Goal: Task Accomplishment & Management: Use online tool/utility

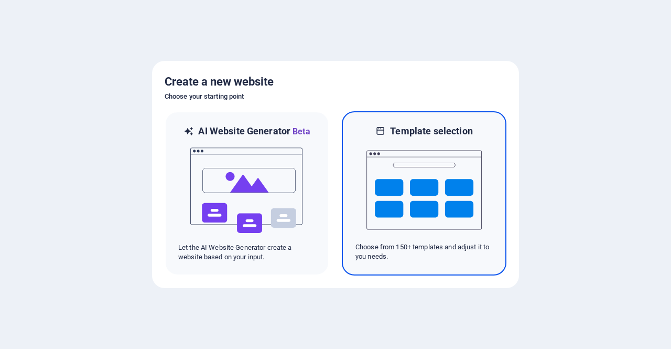
click at [391, 163] on img at bounding box center [424, 189] width 115 height 105
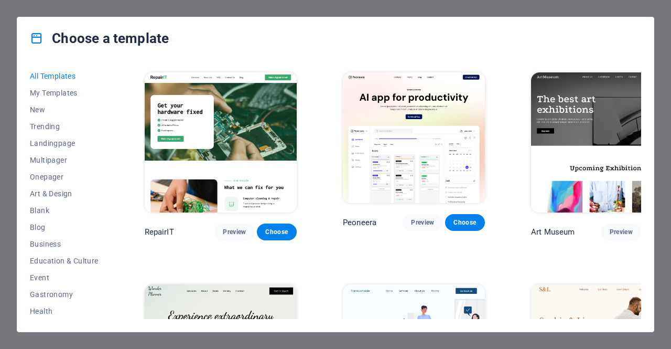
scroll to position [105, 0]
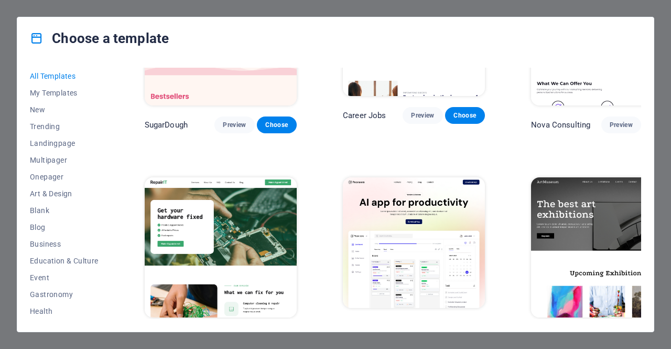
click at [384, 215] on img at bounding box center [414, 242] width 142 height 131
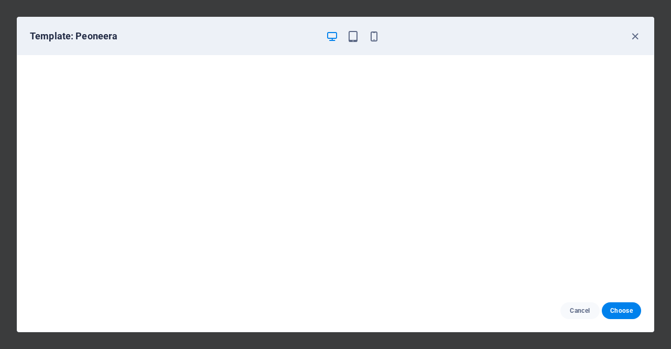
scroll to position [2, 0]
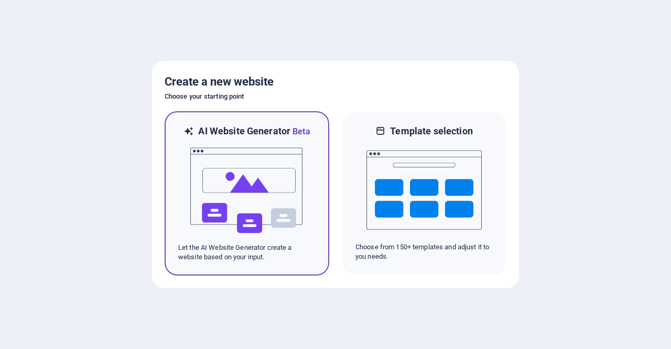
click at [222, 196] on img at bounding box center [246, 190] width 115 height 105
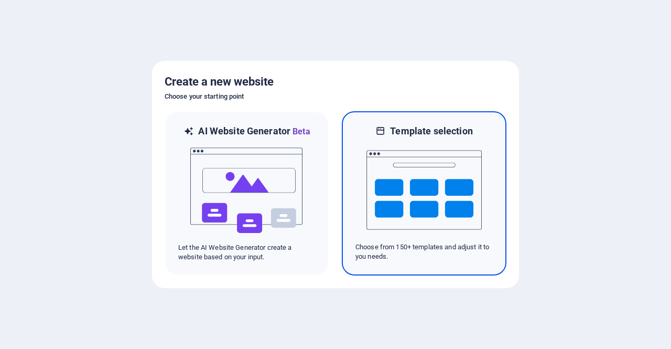
click at [417, 178] on img at bounding box center [424, 189] width 115 height 105
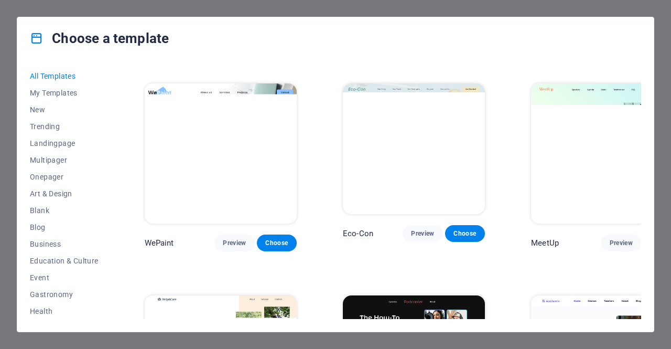
scroll to position [577, 0]
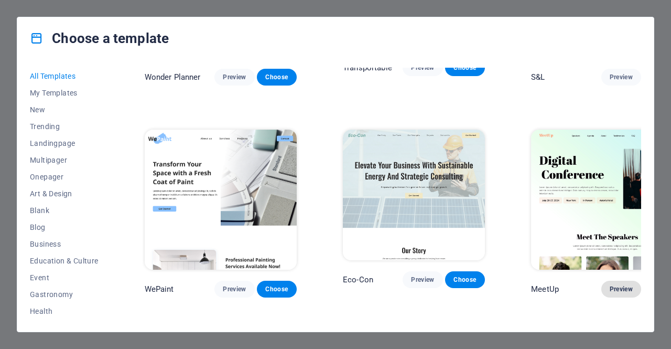
click at [601, 281] on button "Preview" at bounding box center [621, 289] width 40 height 17
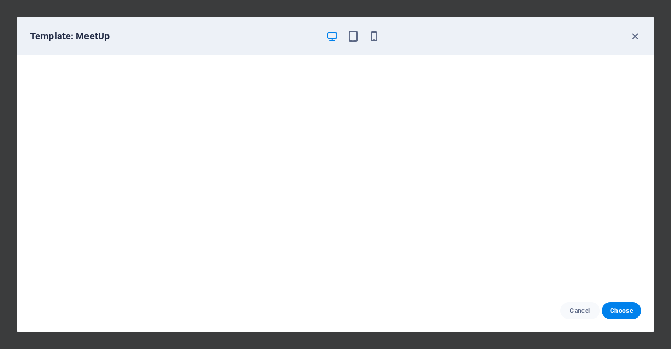
scroll to position [2, 0]
click at [625, 312] on span "Choose" at bounding box center [621, 310] width 23 height 8
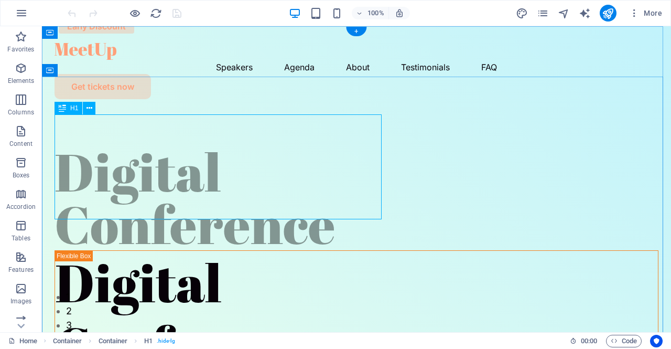
click at [276, 164] on div "Digital Conference" at bounding box center [357, 197] width 604 height 105
click at [223, 145] on div "Digital Conference" at bounding box center [357, 197] width 604 height 105
click at [200, 158] on div "Digital Conference" at bounding box center [357, 197] width 604 height 105
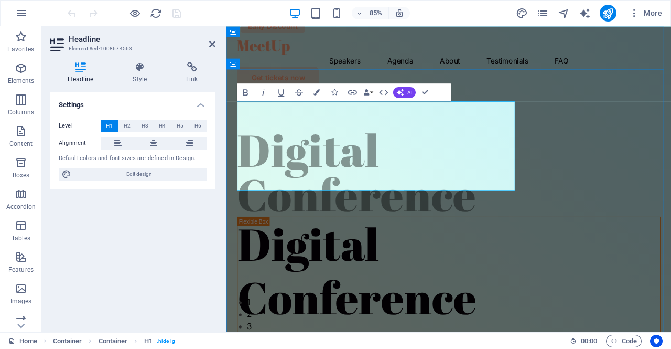
click at [423, 145] on h1 "Digital Conference" at bounding box center [488, 197] width 498 height 105
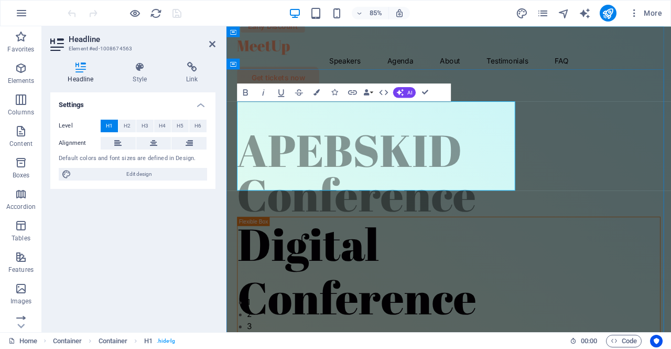
click at [300, 193] on h1 "​APEBSKID Conference" at bounding box center [488, 197] width 498 height 105
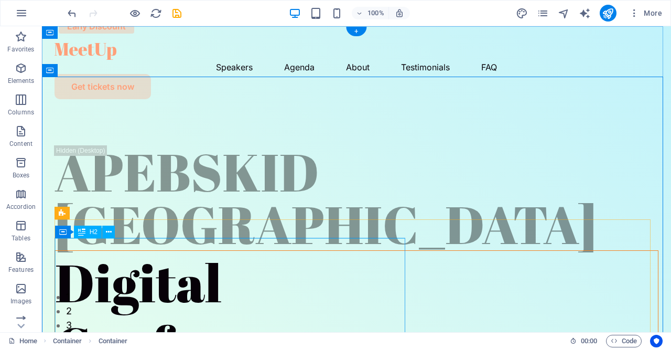
click at [211, 251] on div "Digital Conference" at bounding box center [356, 314] width 603 height 126
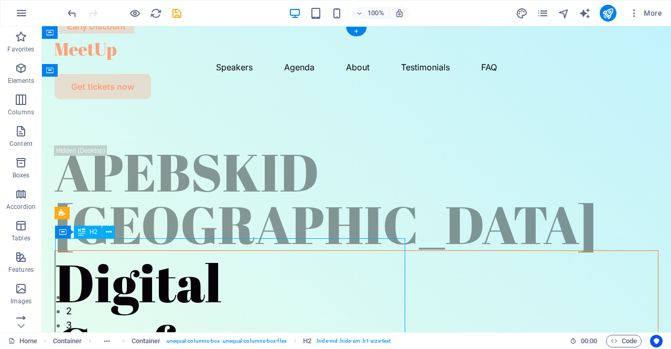
click at [222, 264] on div "Digital Conference" at bounding box center [356, 314] width 603 height 126
click at [220, 274] on div "Digital Conference" at bounding box center [356, 314] width 603 height 126
click at [190, 277] on div "Digital Conference" at bounding box center [356, 314] width 603 height 126
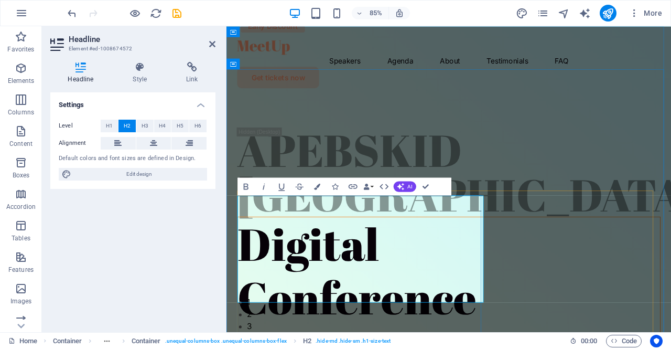
click at [255, 273] on h2 "Digital Conference" at bounding box center [488, 314] width 497 height 126
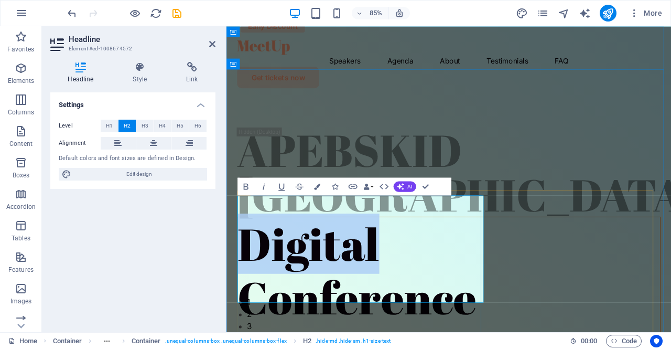
click at [404, 259] on h2 "Digital Conference" at bounding box center [488, 314] width 497 height 126
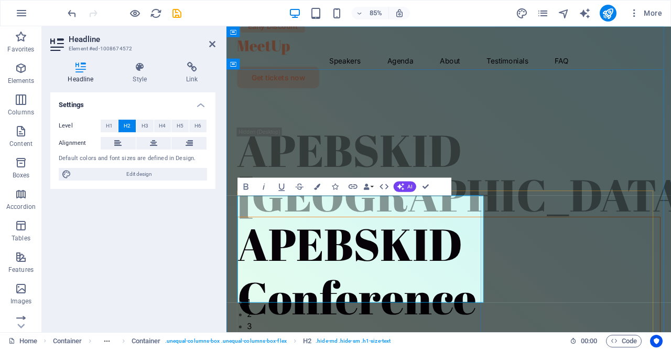
click at [259, 335] on h2 "​APEBSKID Conference" at bounding box center [488, 314] width 497 height 126
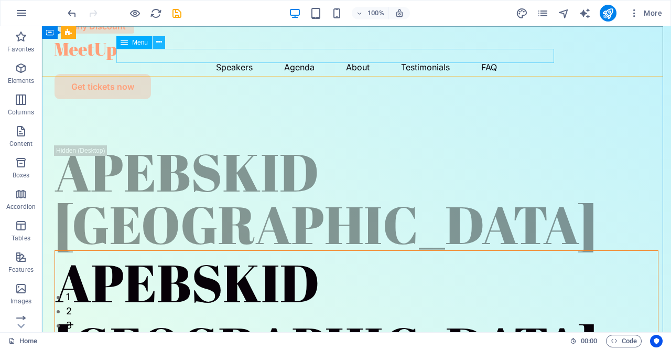
click at [156, 40] on icon at bounding box center [159, 42] width 6 height 11
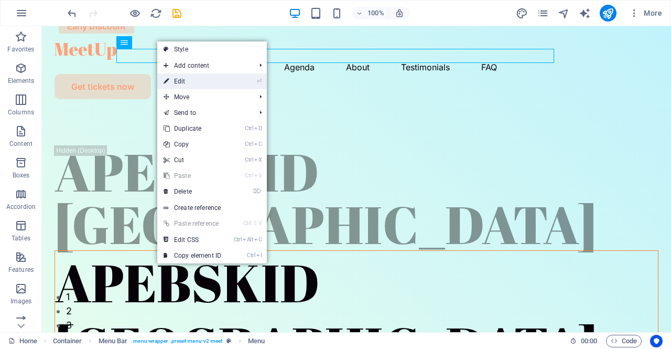
click at [207, 81] on link "⏎ Edit" at bounding box center [192, 81] width 70 height 16
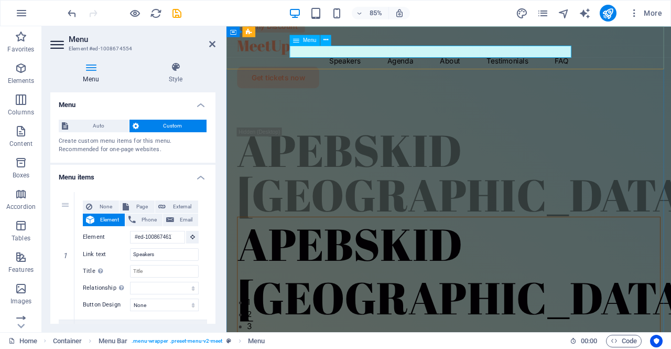
click at [343, 60] on nav "Speakers Agenda About Testimonials FAQ" at bounding box center [488, 67] width 498 height 14
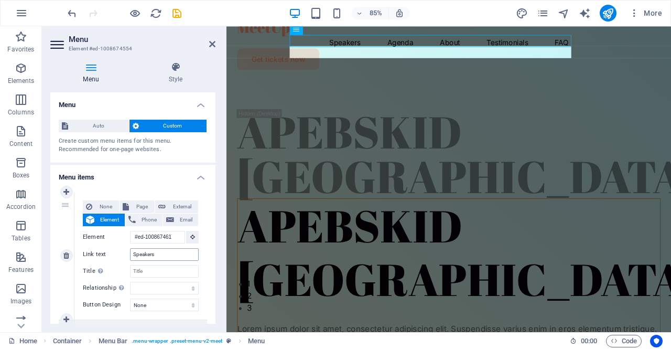
scroll to position [52, 0]
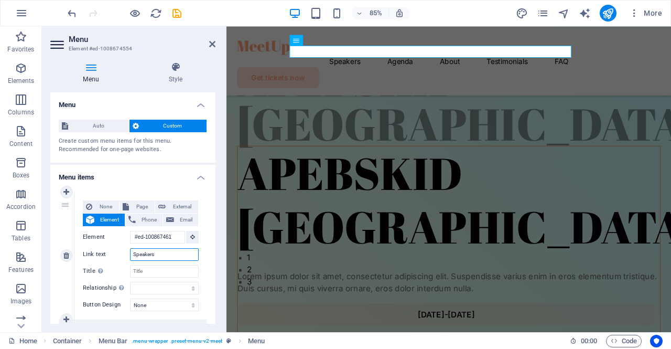
click at [155, 258] on input "Speakers" at bounding box center [164, 254] width 69 height 13
drag, startPoint x: 176, startPoint y: 256, endPoint x: 134, endPoint y: 258, distance: 42.0
click at [134, 258] on input "Speakers" at bounding box center [164, 254] width 69 height 13
type input "T"
select select
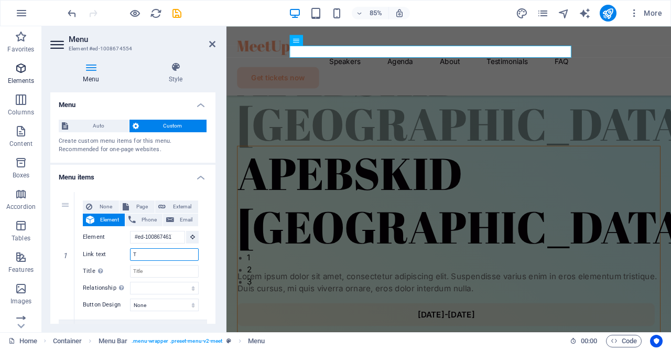
select select
type input "Tent"
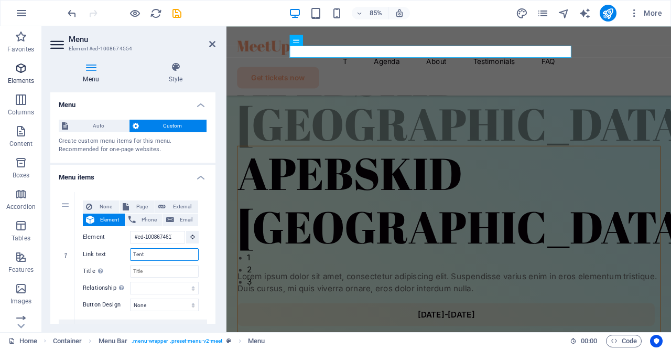
select select
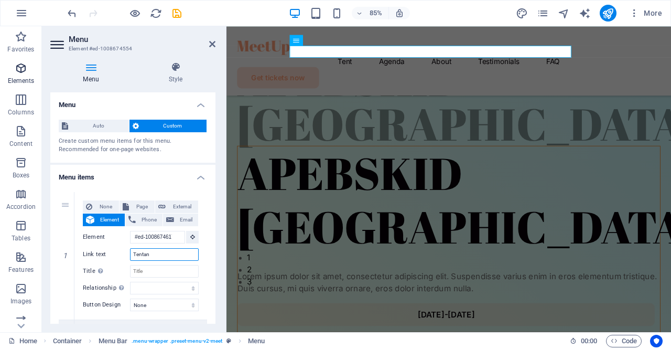
type input "Tentang"
select select
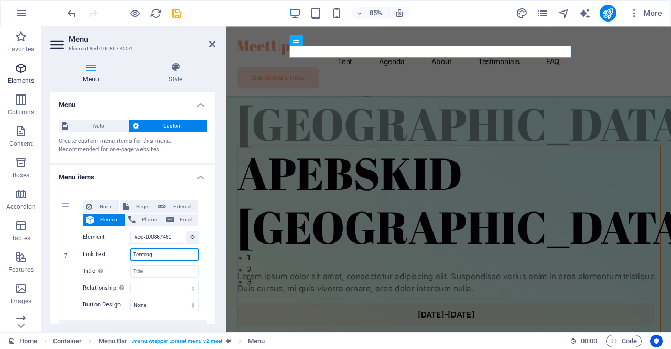
select select
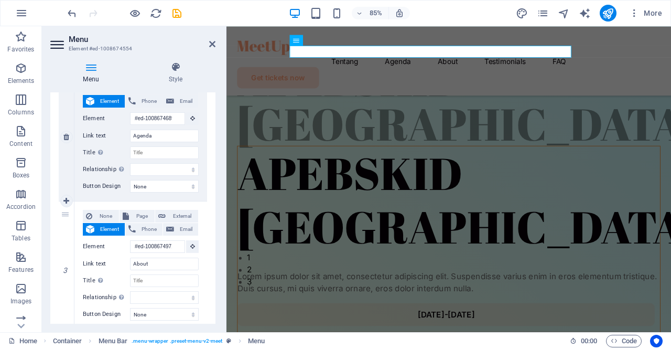
scroll to position [262, 0]
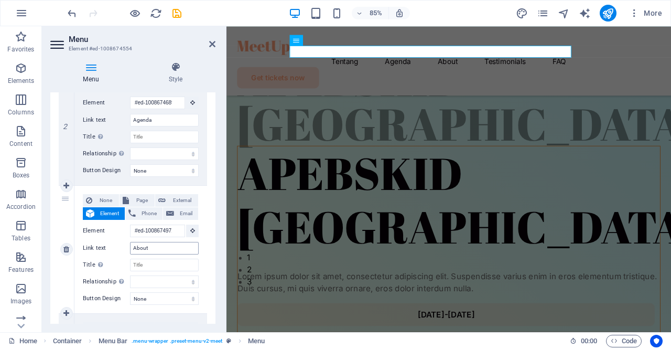
type input "Tentang"
drag, startPoint x: 154, startPoint y: 252, endPoint x: 101, endPoint y: 246, distance: 53.3
click at [101, 246] on div "Link text About" at bounding box center [141, 248] width 116 height 13
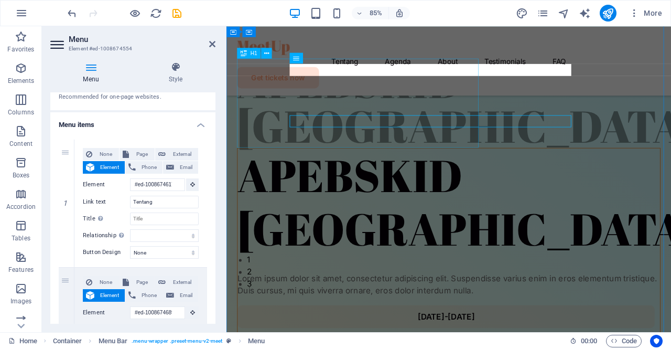
scroll to position [71, 0]
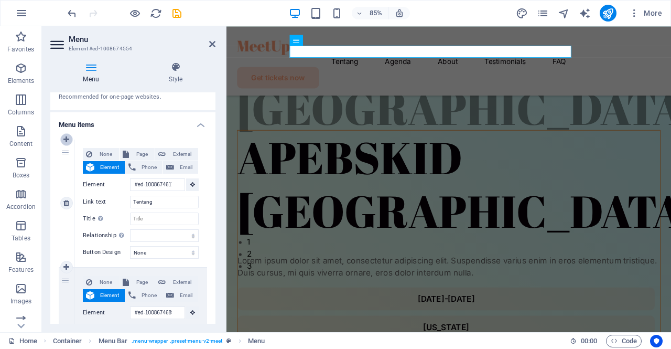
click at [65, 139] on icon at bounding box center [66, 139] width 6 height 7
select select
type input "#ed-1008674617"
type input "Tentang"
select select
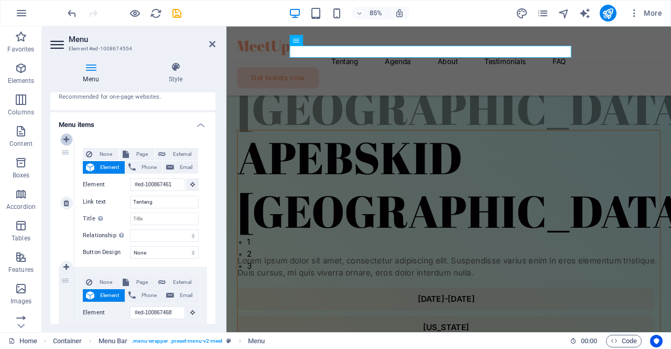
type input "#ed-1008674689"
type input "Agenda"
select select
type input "#ed-1008674971"
type input "About"
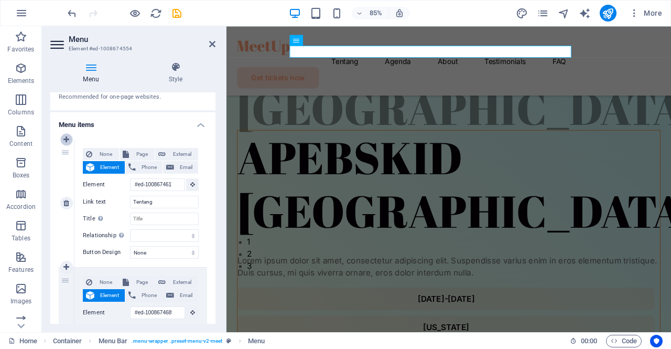
select select
type input "#ed-1008675085"
type input "Testimonials"
select select
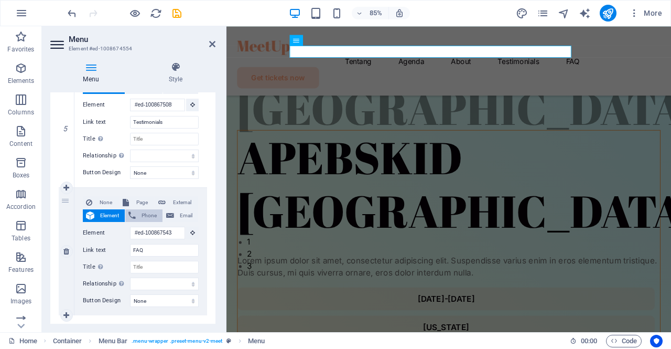
scroll to position [664, 0]
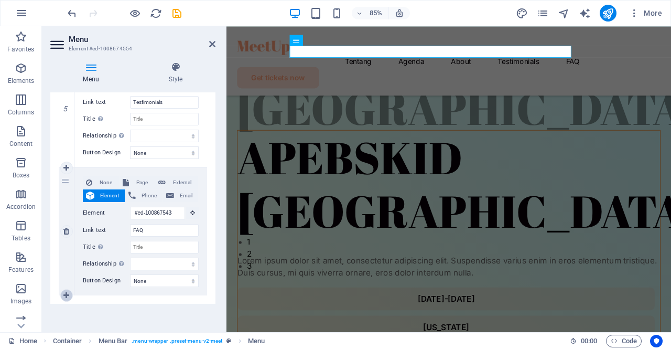
click at [63, 294] on icon at bounding box center [66, 295] width 6 height 7
select select
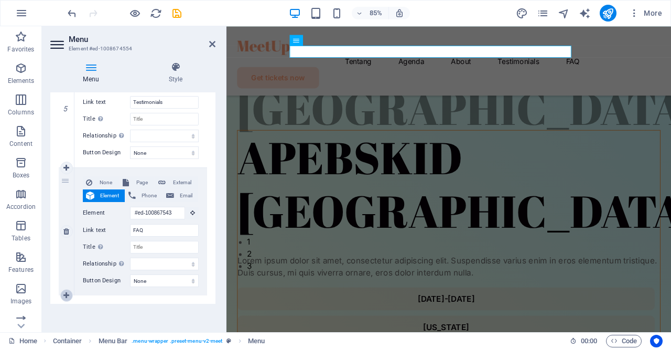
select select
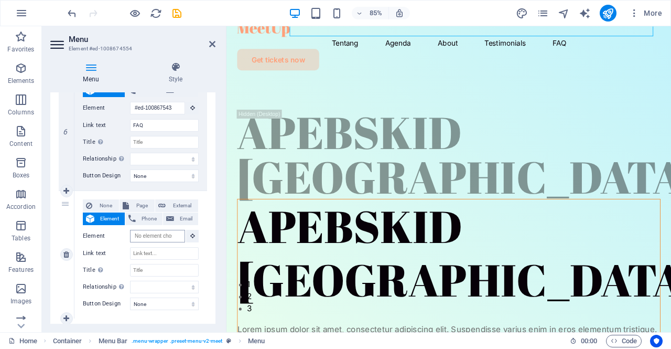
scroll to position [0, 0]
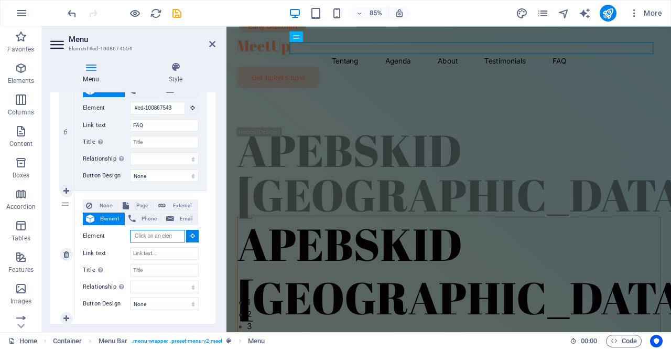
click at [168, 232] on input "Element" at bounding box center [157, 236] width 55 height 13
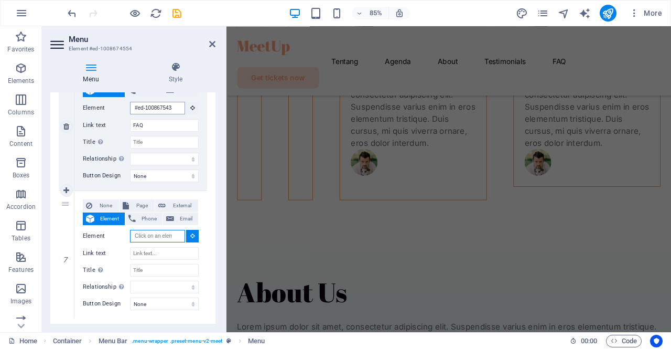
scroll to position [4538, 0]
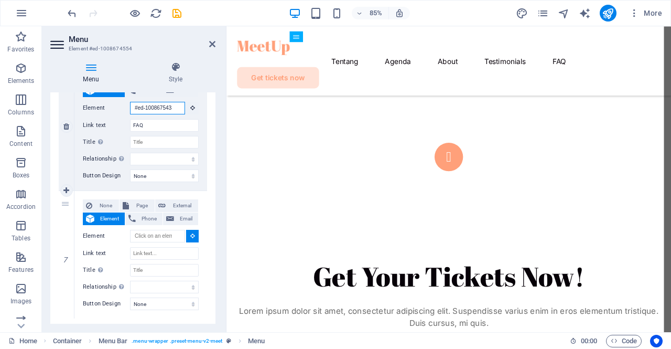
click at [156, 102] on input "#ed-1008675433" at bounding box center [157, 108] width 55 height 13
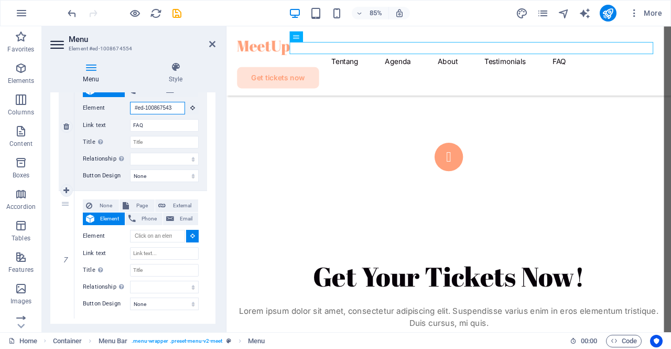
click at [156, 102] on input "#ed-1008675433" at bounding box center [157, 108] width 55 height 13
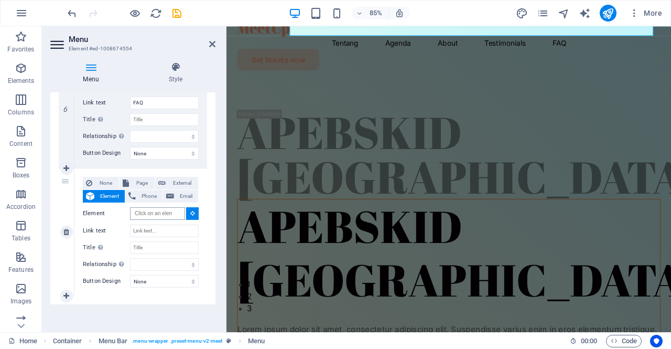
scroll to position [0, 0]
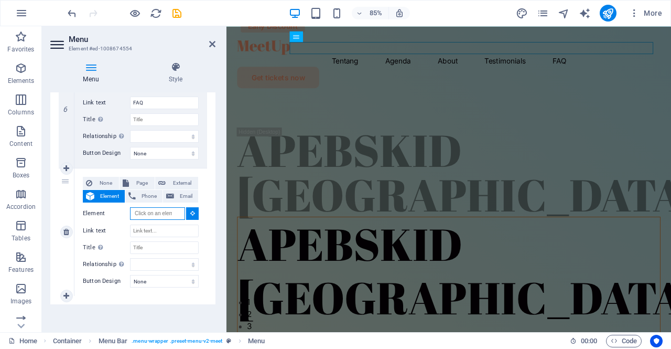
click at [165, 209] on input "Element" at bounding box center [157, 213] width 55 height 13
click at [166, 212] on input "Element" at bounding box center [157, 213] width 55 height 13
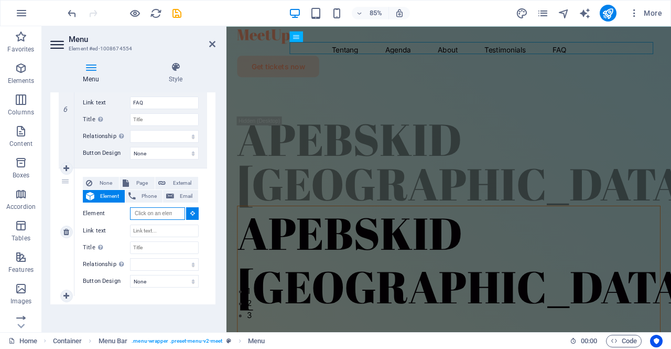
scroll to position [21, 0]
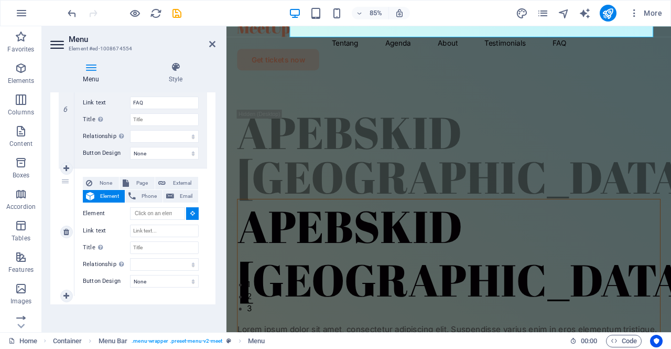
click at [190, 211] on icon at bounding box center [192, 212] width 5 height 5
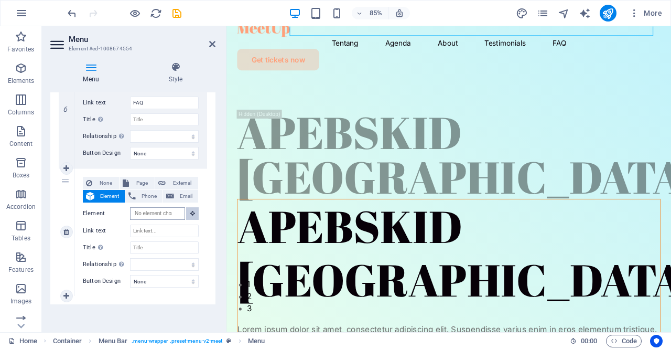
scroll to position [0, 0]
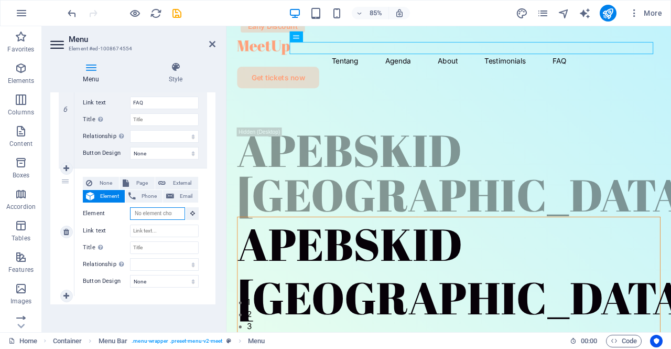
click at [164, 213] on input "Element" at bounding box center [157, 213] width 55 height 13
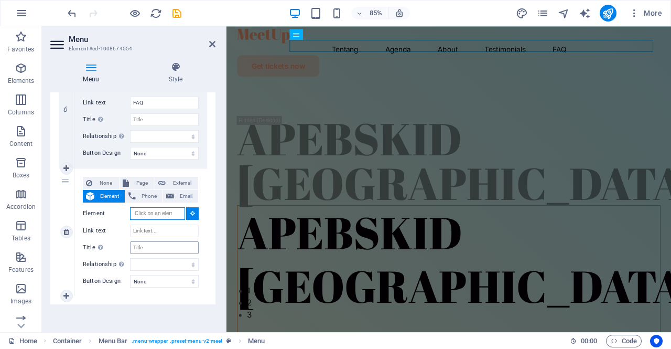
scroll to position [21, 0]
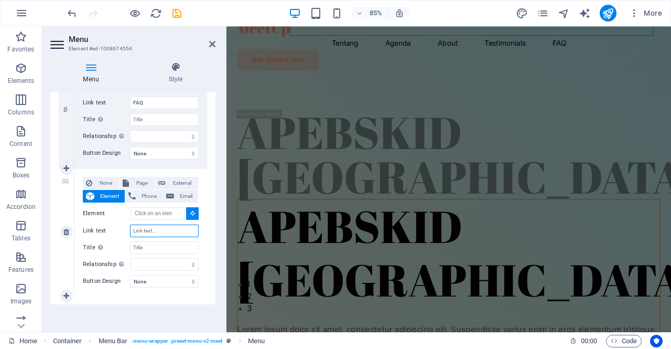
click at [163, 233] on input "Link text" at bounding box center [164, 230] width 69 height 13
type input "Undu"
select select
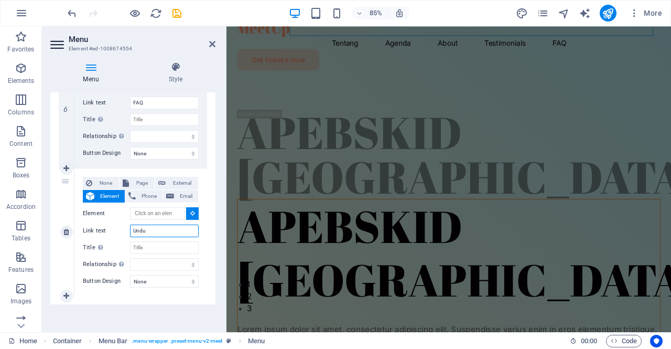
select select
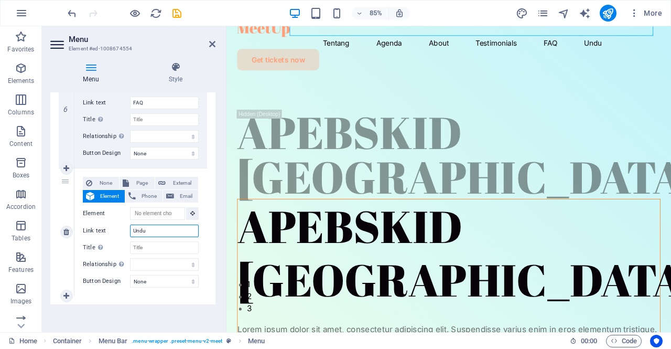
type input "Unduh"
select select
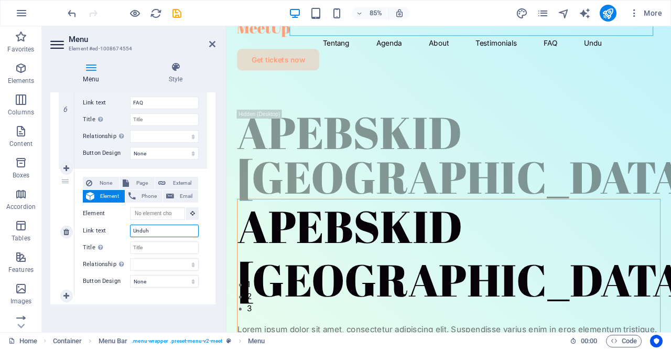
select select
type input "Unduh"
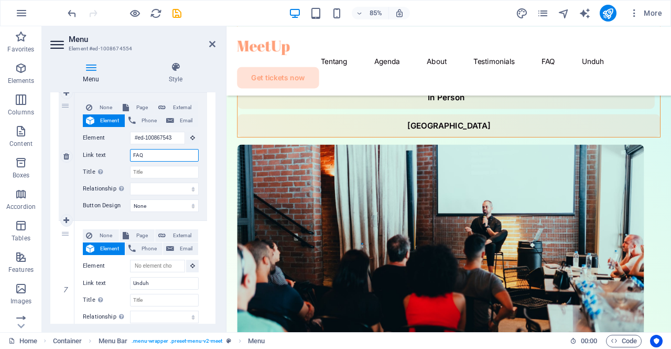
scroll to position [27, 0]
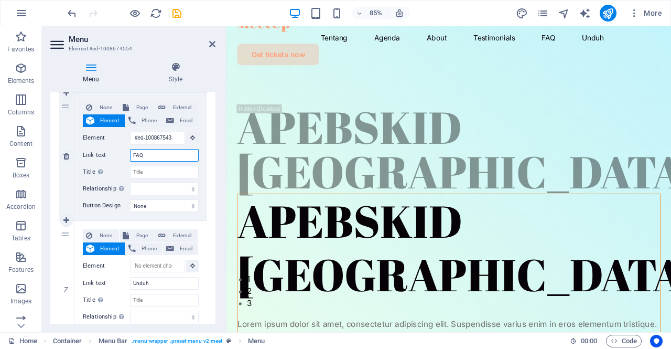
drag, startPoint x: 133, startPoint y: 150, endPoint x: 60, endPoint y: 150, distance: 72.9
click at [62, 150] on div "6 None Page External Element Phone Email Page Home Legal Notice Privacy Subpage…" at bounding box center [133, 157] width 148 height 128
type input "[PERSON_NAME]"
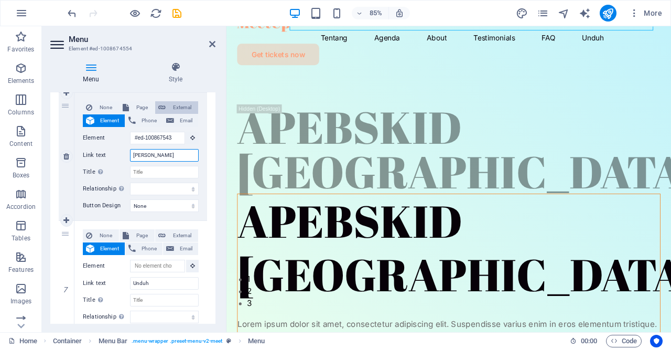
select select
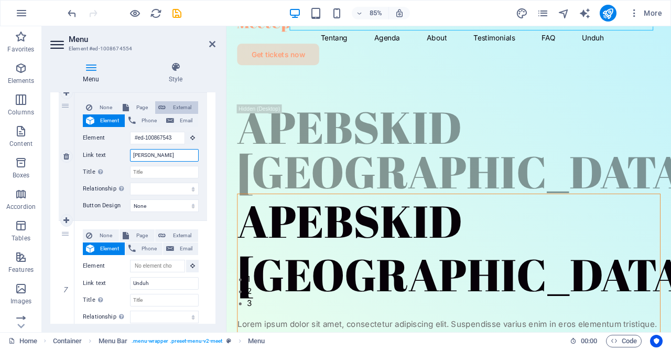
select select
type input "[PERSON_NAME]"
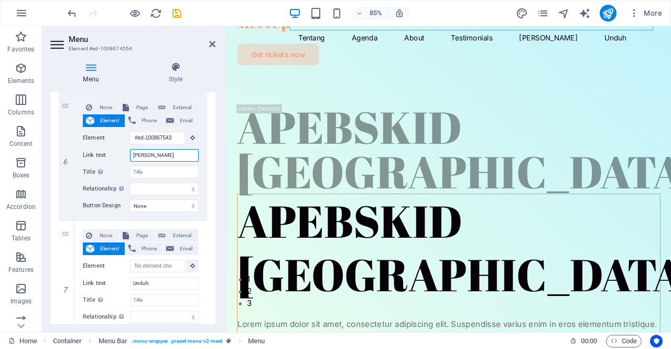
select select
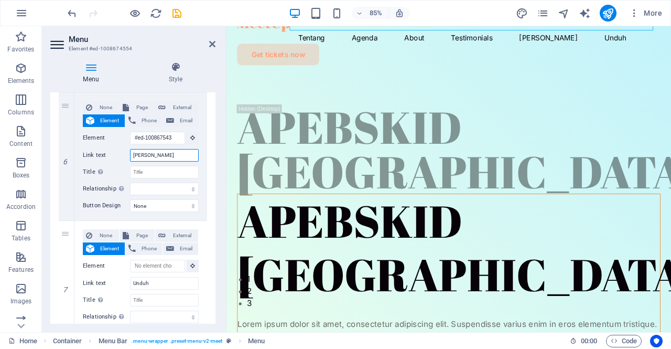
select select
click at [149, 153] on input "[PERSON_NAME]" at bounding box center [164, 155] width 69 height 13
type input "Kerja ama"
select select
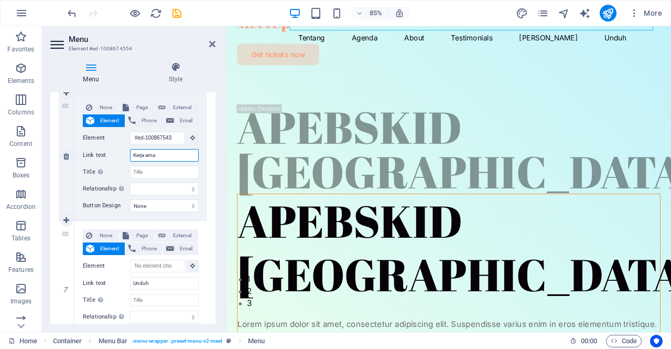
select select
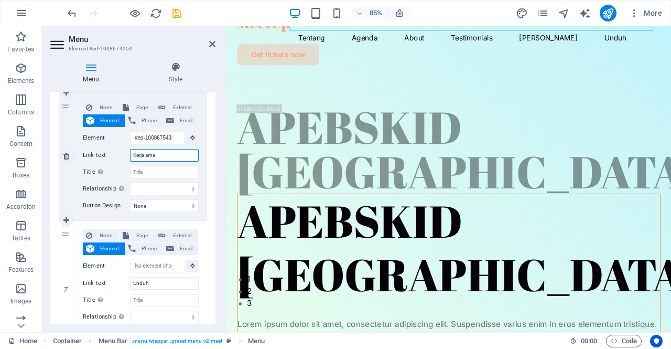
select select
type input "Kerjasama"
select select
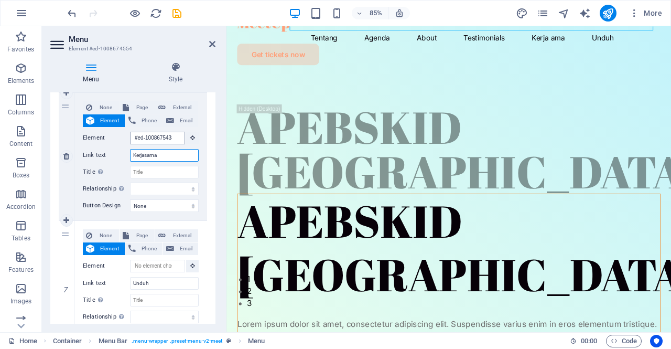
select select
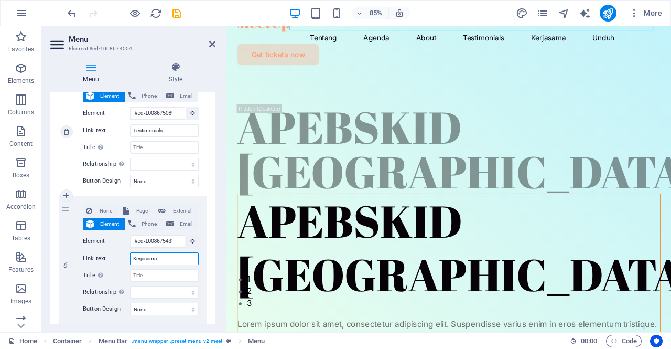
scroll to position [634, 0]
type input "Kerjasama"
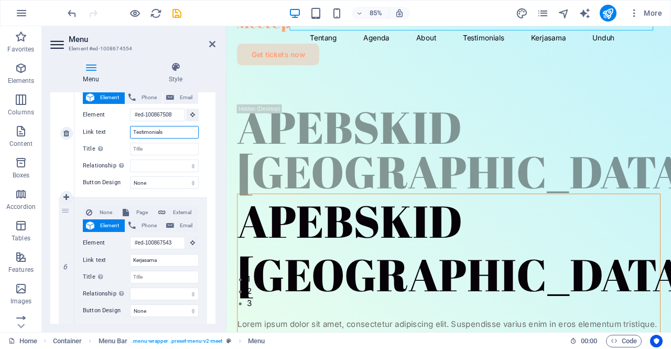
drag, startPoint x: 173, startPoint y: 130, endPoint x: 92, endPoint y: 122, distance: 81.7
click at [92, 122] on div "None Page External Element Phone Email Page Home Legal Notice Privacy Subpage E…" at bounding box center [141, 125] width 116 height 94
type input "Berita"
select select
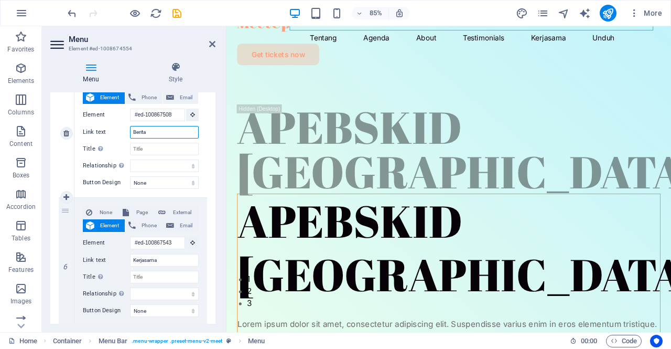
select select
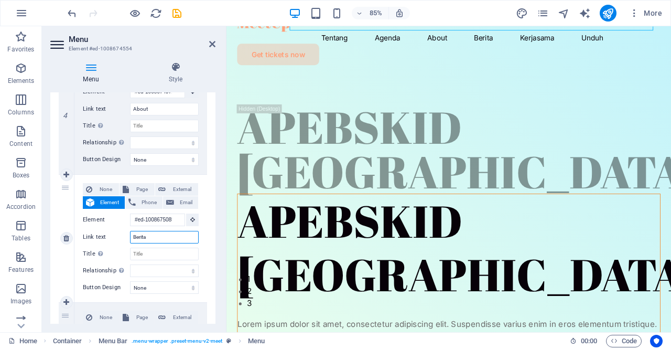
scroll to position [582, 0]
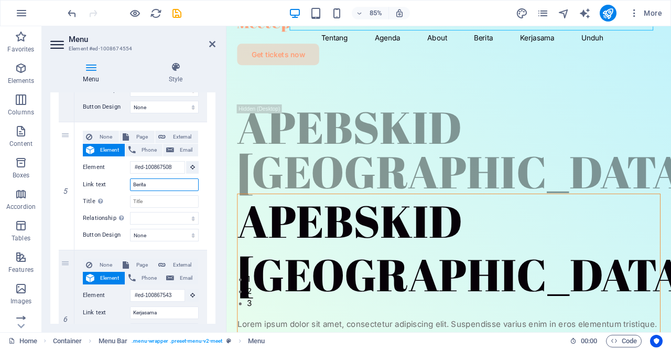
type input "Berita"
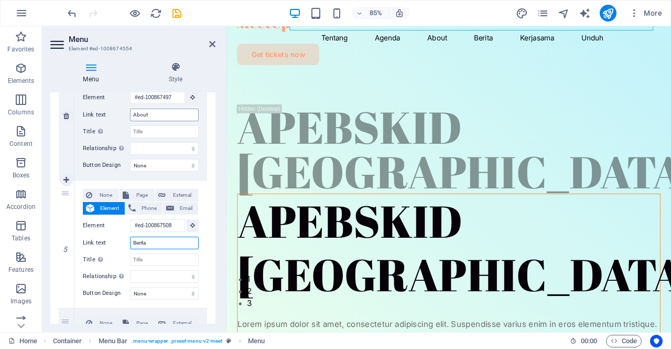
scroll to position [477, 0]
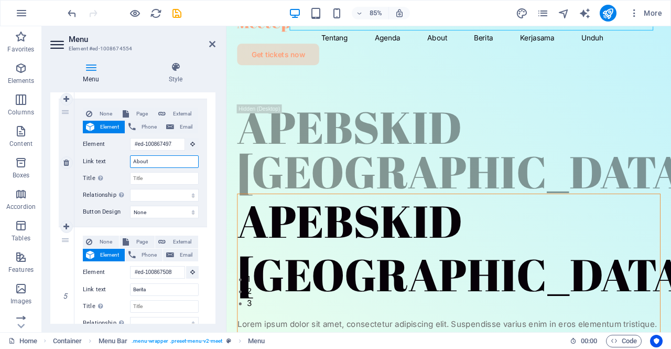
drag, startPoint x: 170, startPoint y: 159, endPoint x: 59, endPoint y: 159, distance: 111.2
click at [59, 158] on div "4 None Page External Element Phone Email Page Home Legal Notice Privacy Subpage…" at bounding box center [133, 163] width 148 height 128
type input "Program Kerja"
select select
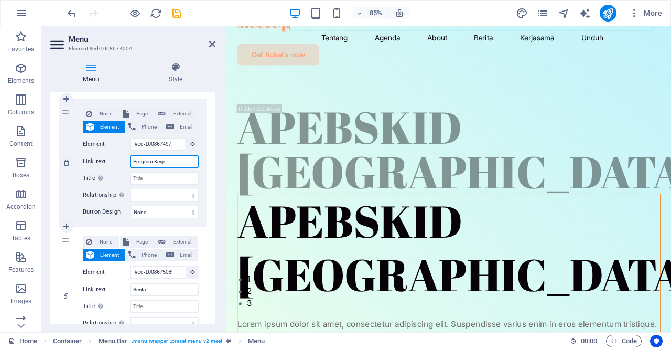
select select
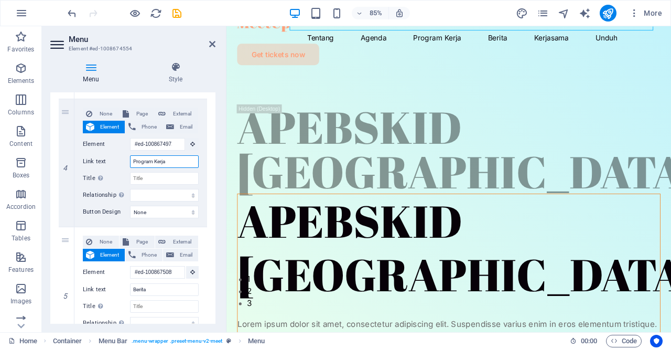
type input "Program Kerja"
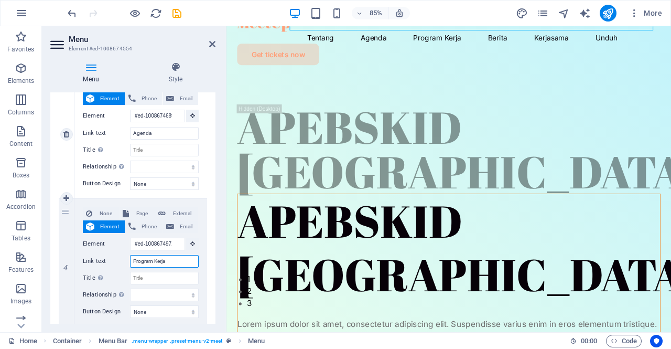
scroll to position [372, 0]
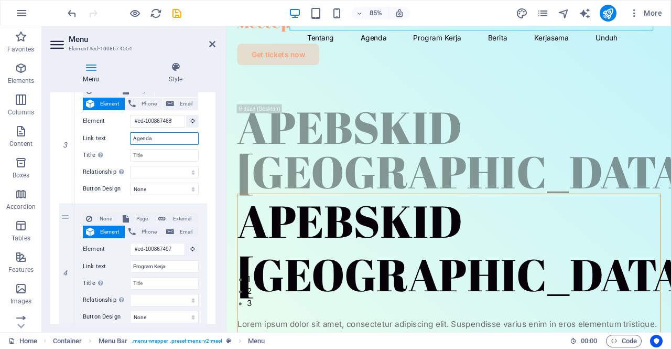
drag, startPoint x: 168, startPoint y: 138, endPoint x: 57, endPoint y: 130, distance: 112.1
click at [66, 130] on div "3 None Page External Element Phone Email Page Home Legal Notice Privacy Subpage…" at bounding box center [133, 140] width 148 height 128
type input "E"
select select
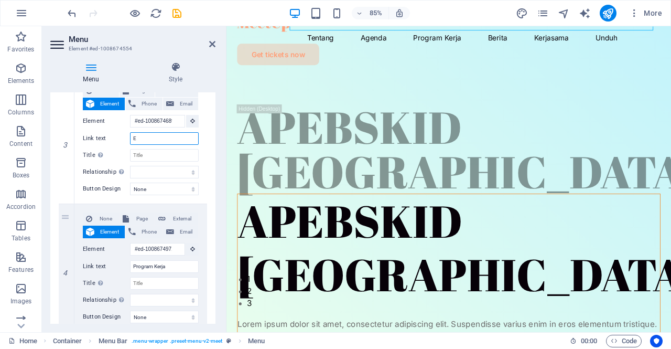
select select
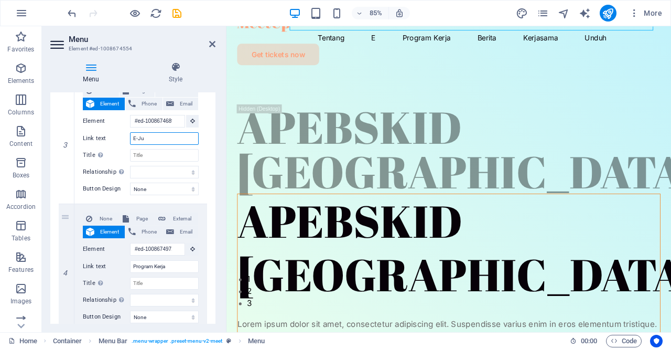
type input "E-Jur"
select select
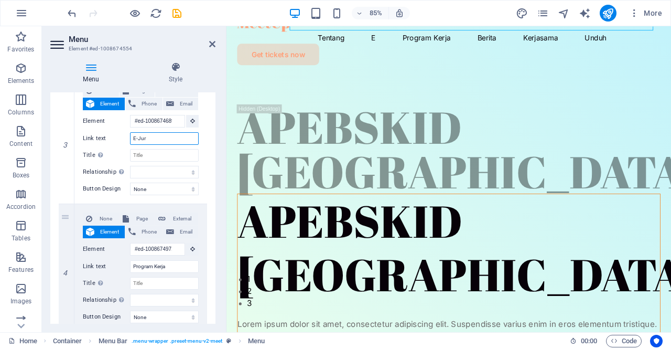
select select
type input "E-Jurnal"
select select
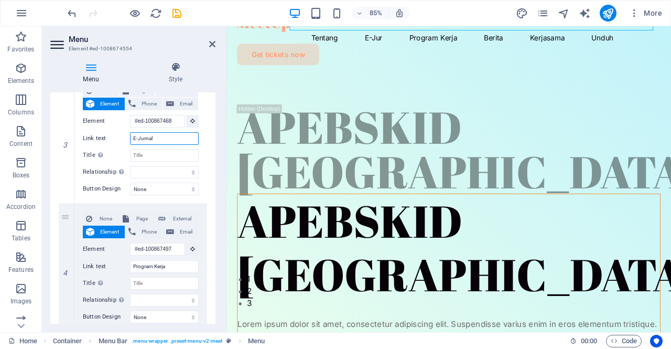
select select
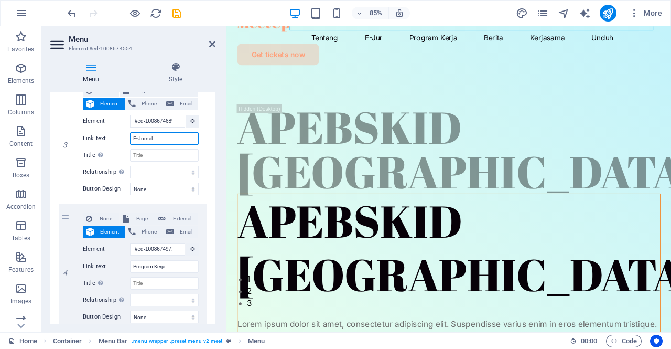
select select
type input "E-Jurnal"
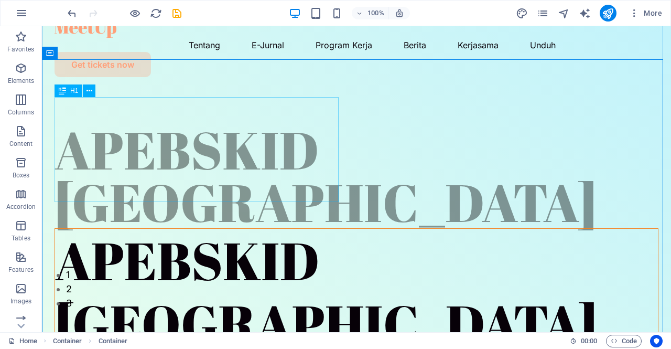
scroll to position [0, 0]
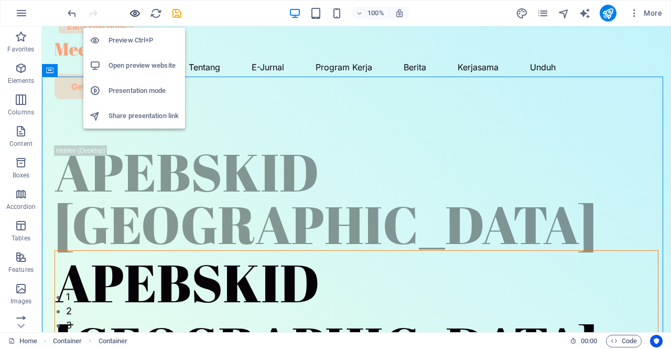
click at [132, 15] on icon "button" at bounding box center [135, 13] width 12 height 12
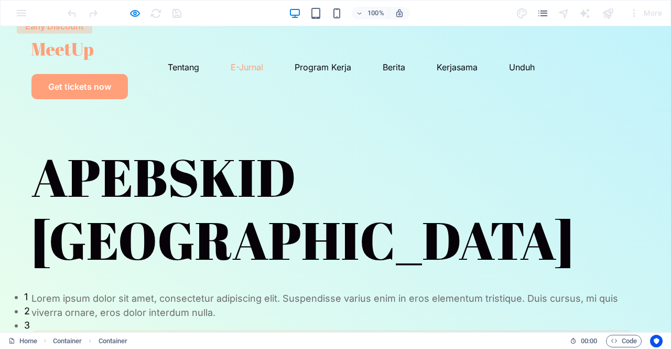
click at [231, 63] on link "E-Jurnal" at bounding box center [247, 67] width 33 height 8
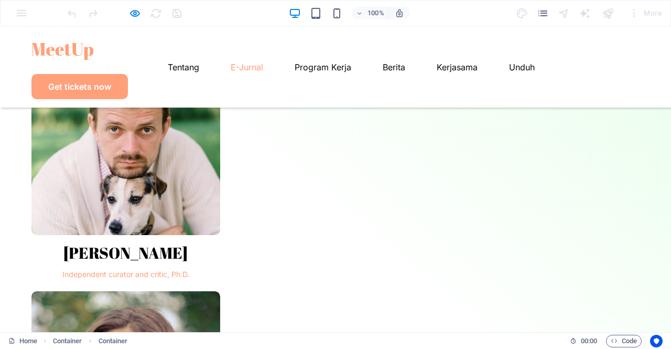
scroll to position [821, 0]
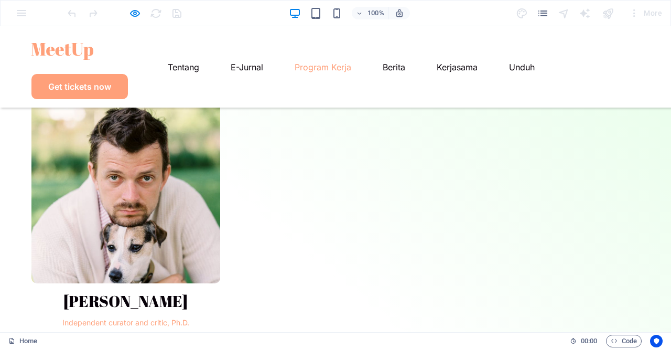
click at [300, 63] on link "Program Kerja" at bounding box center [323, 67] width 57 height 8
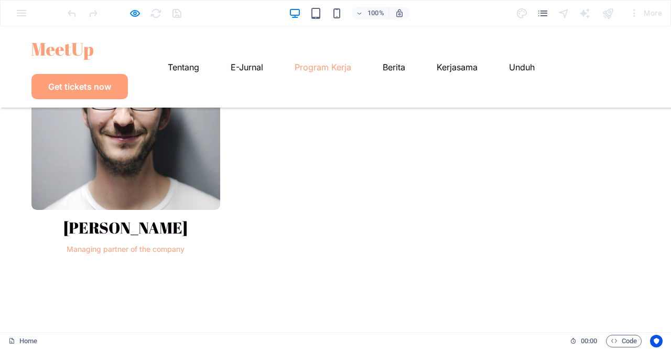
scroll to position [1424, 0]
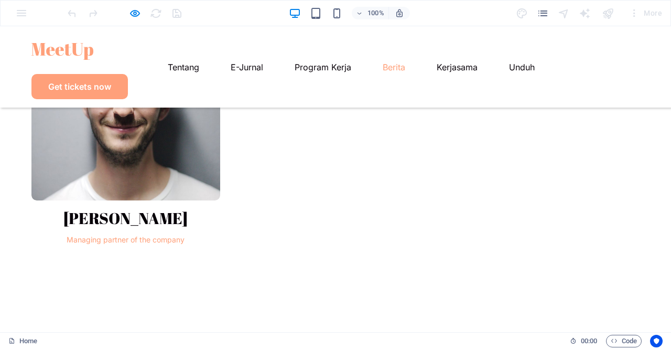
click at [383, 63] on link "Berita" at bounding box center [394, 67] width 23 height 8
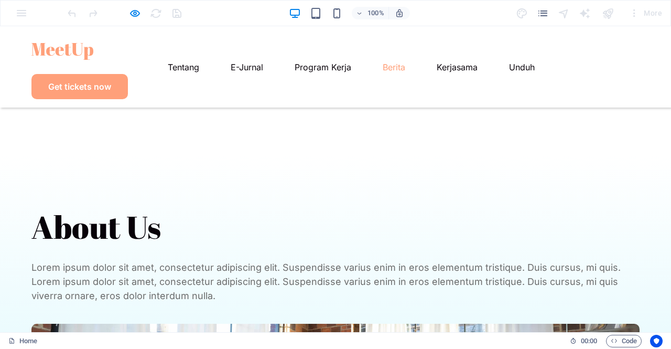
scroll to position [2402, 0]
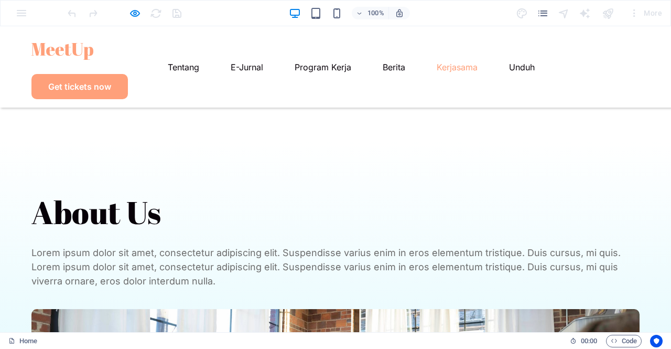
click at [437, 63] on link "Kerjasama" at bounding box center [457, 67] width 41 height 8
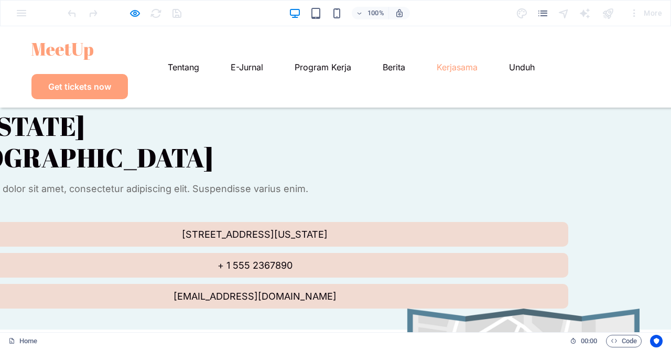
scroll to position [3371, 0]
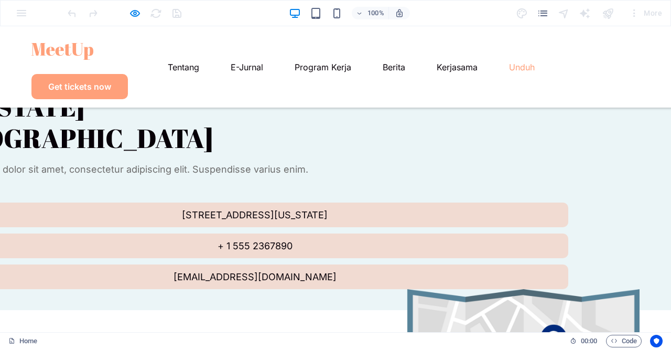
click at [509, 63] on link "Unduh" at bounding box center [522, 67] width 26 height 8
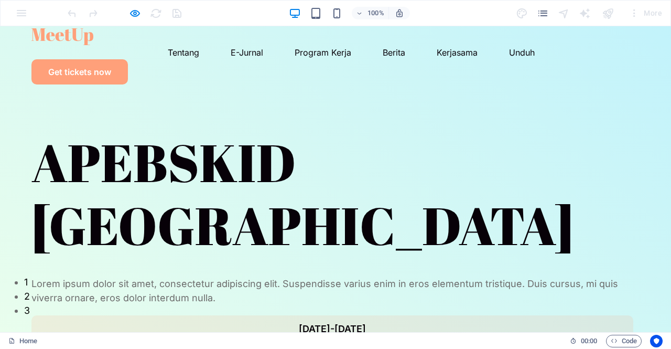
scroll to position [0, 0]
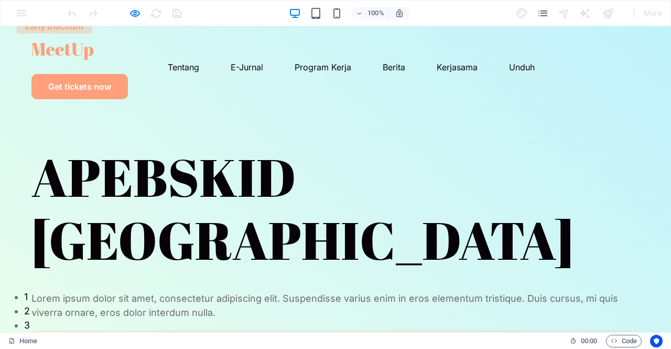
click at [68, 56] on img at bounding box center [62, 51] width 62 height 17
click at [52, 58] on img at bounding box center [62, 51] width 62 height 17
click at [53, 58] on img at bounding box center [62, 51] width 62 height 17
